Goal: Entertainment & Leisure: Consume media (video, audio)

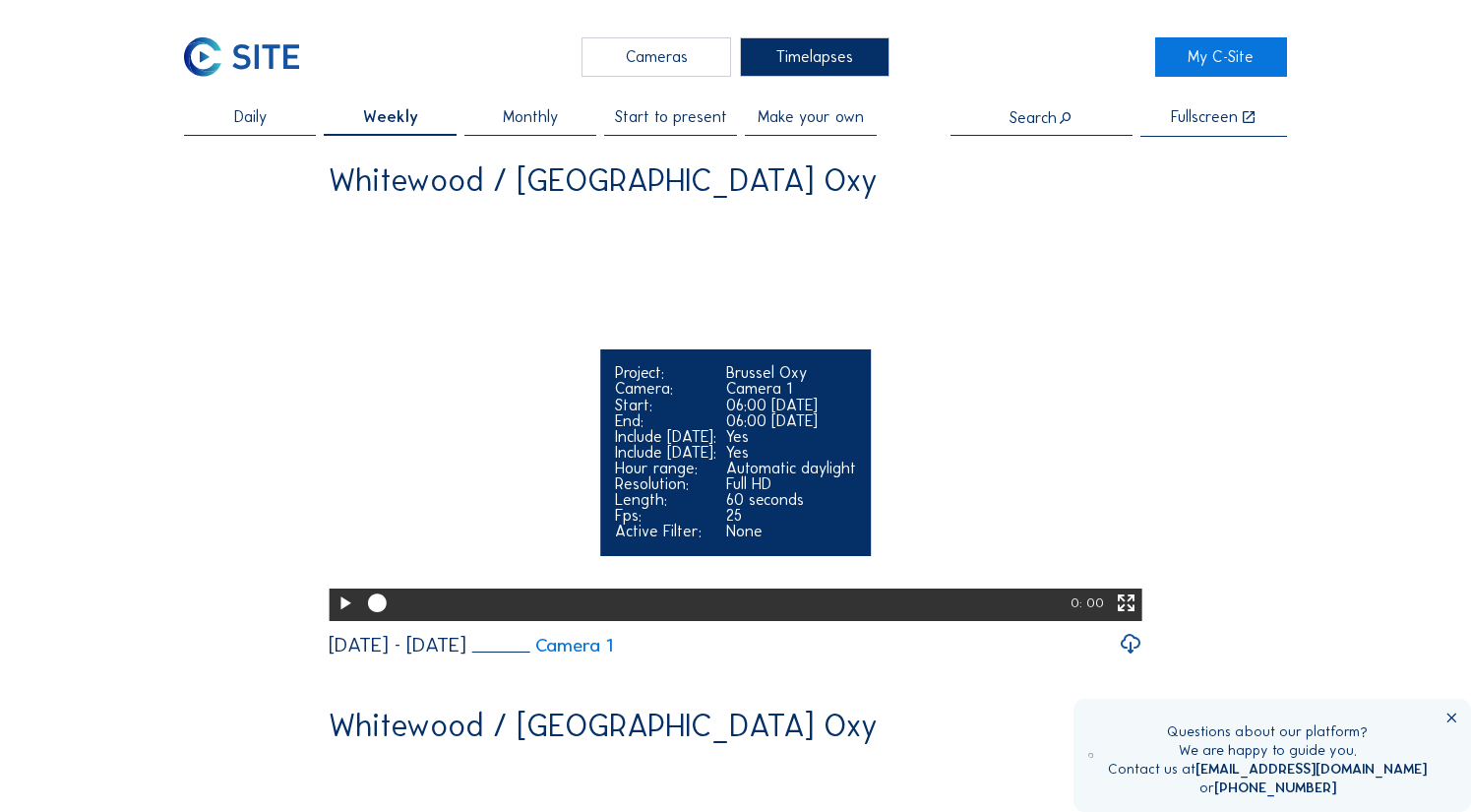
click at [340, 617] on icon at bounding box center [345, 603] width 23 height 27
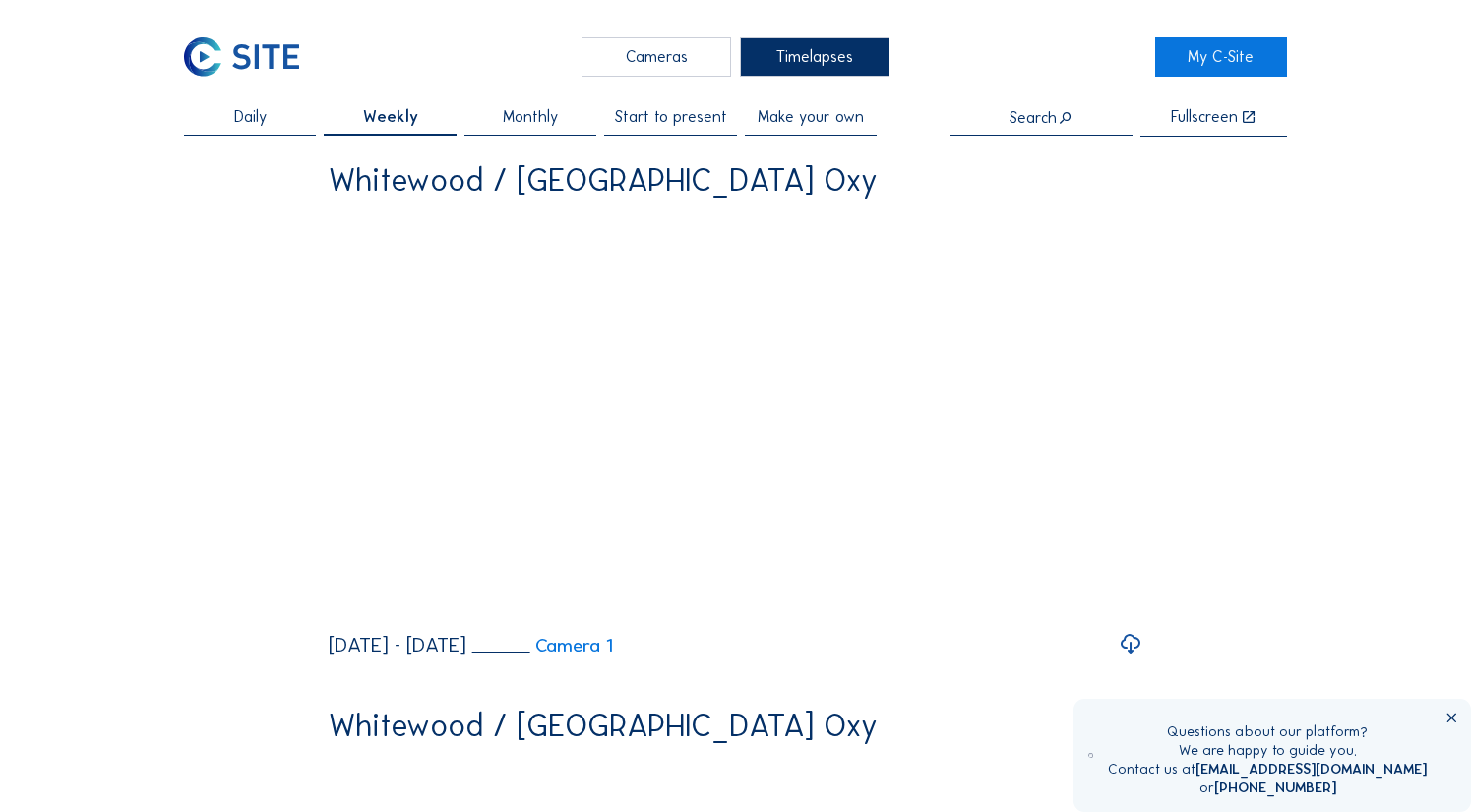
click at [531, 125] on span "Monthly" at bounding box center [530, 117] width 55 height 16
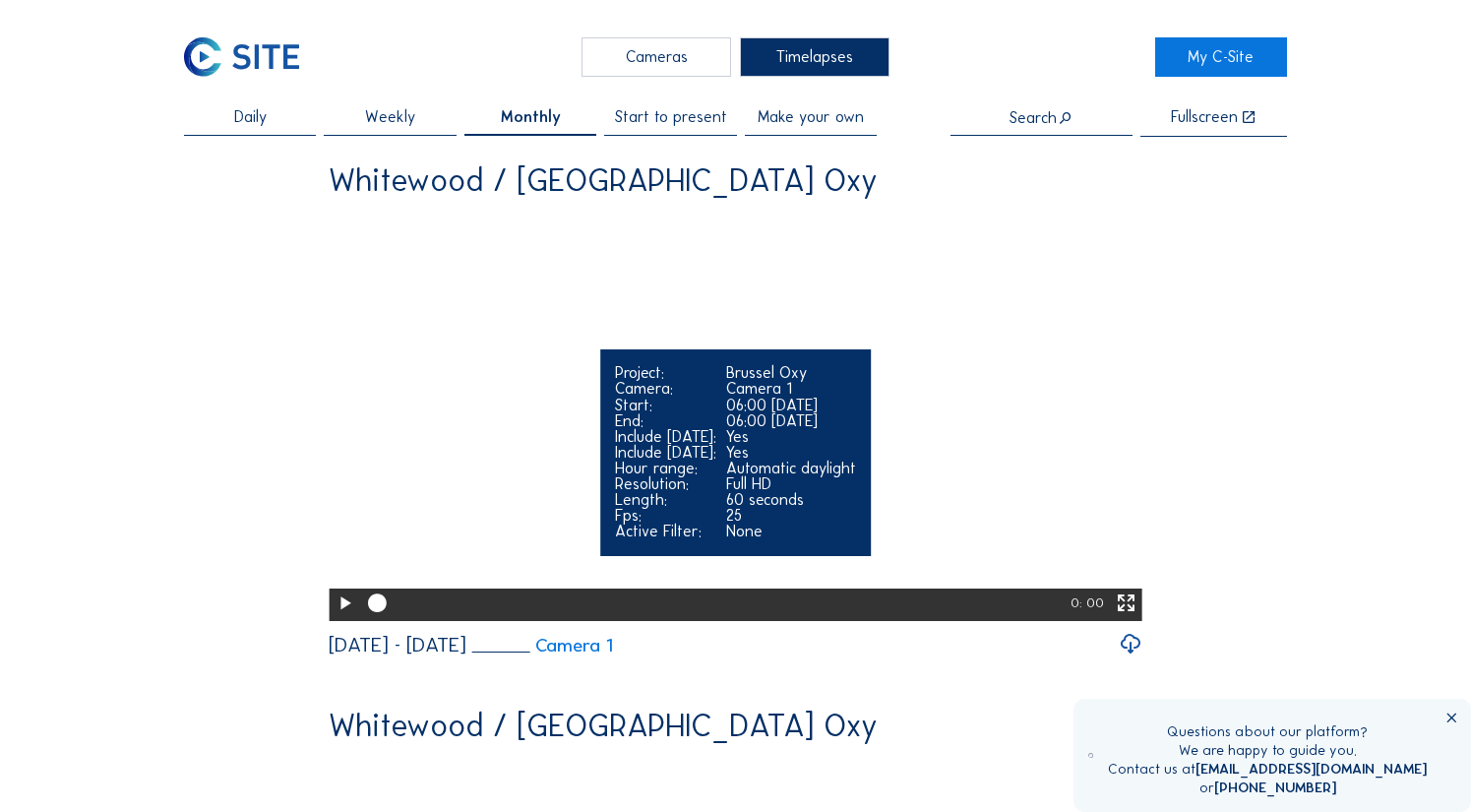
click at [344, 617] on icon at bounding box center [345, 603] width 23 height 27
click at [381, 616] on icon at bounding box center [377, 604] width 23 height 24
drag, startPoint x: 384, startPoint y: 658, endPoint x: 400, endPoint y: 660, distance: 16.1
click at [400, 621] on div at bounding box center [716, 604] width 710 height 33
